Goal: Complete application form

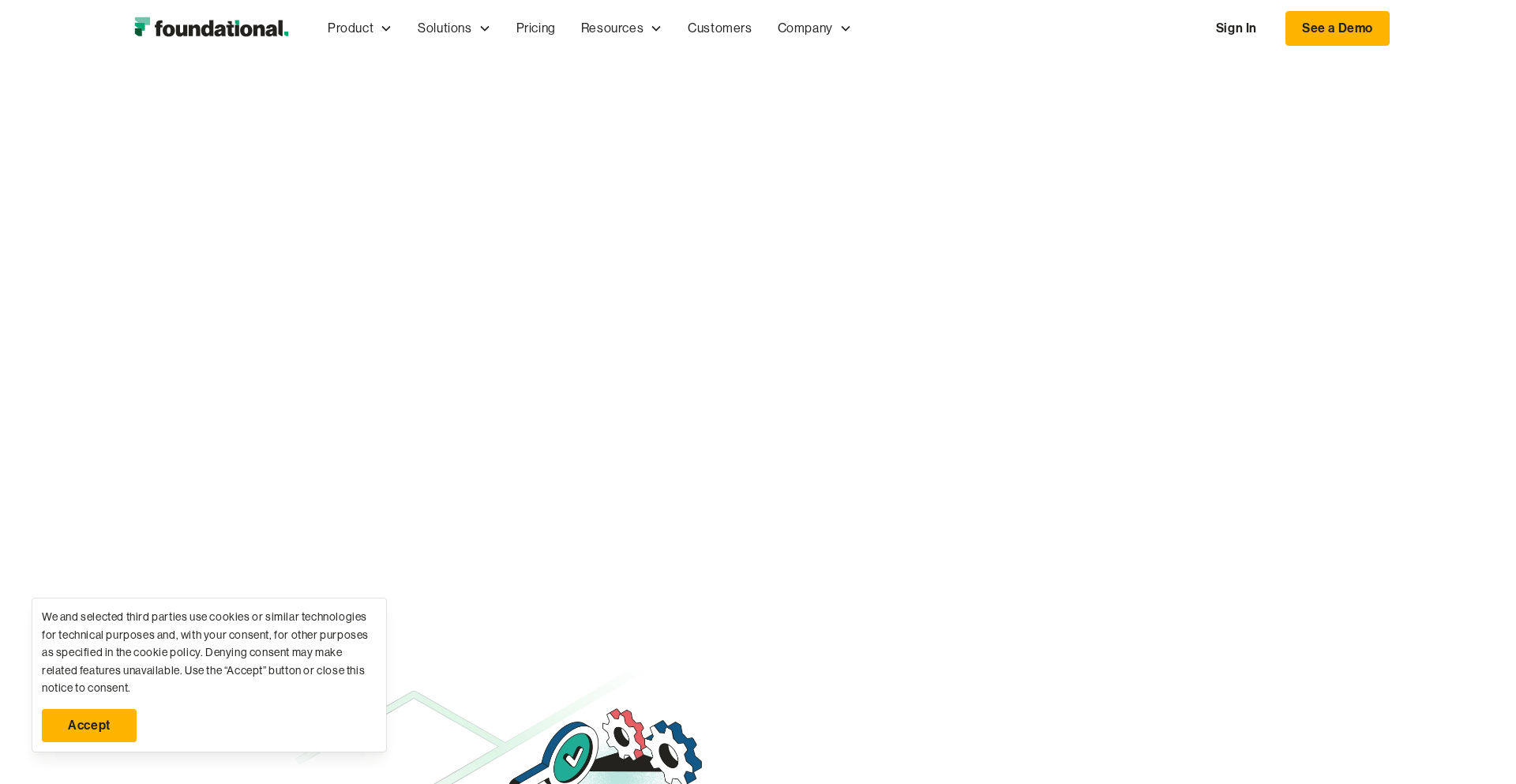
scroll to position [9783, 0]
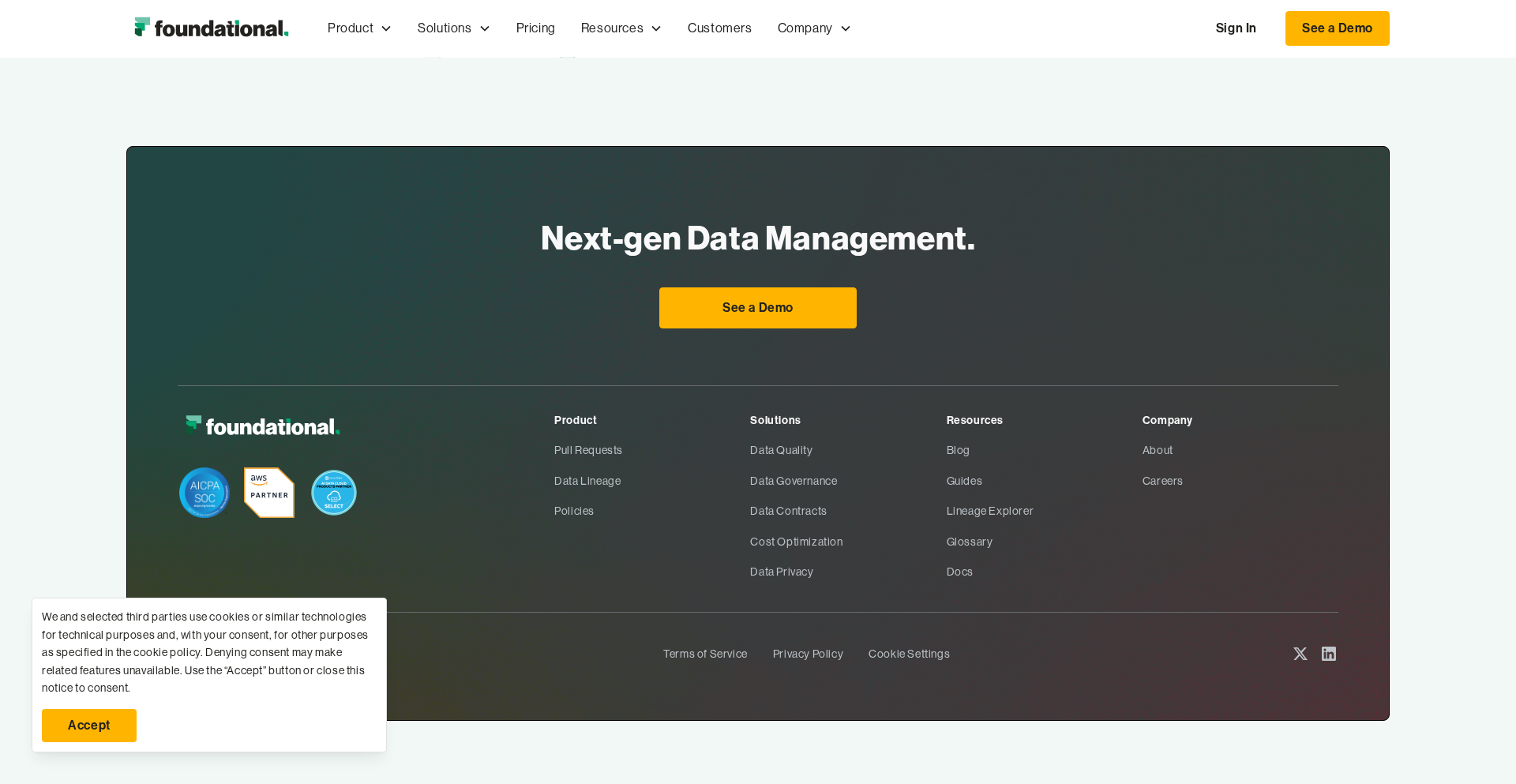
type input "********"
type input "**********"
